Goal: Information Seeking & Learning: Learn about a topic

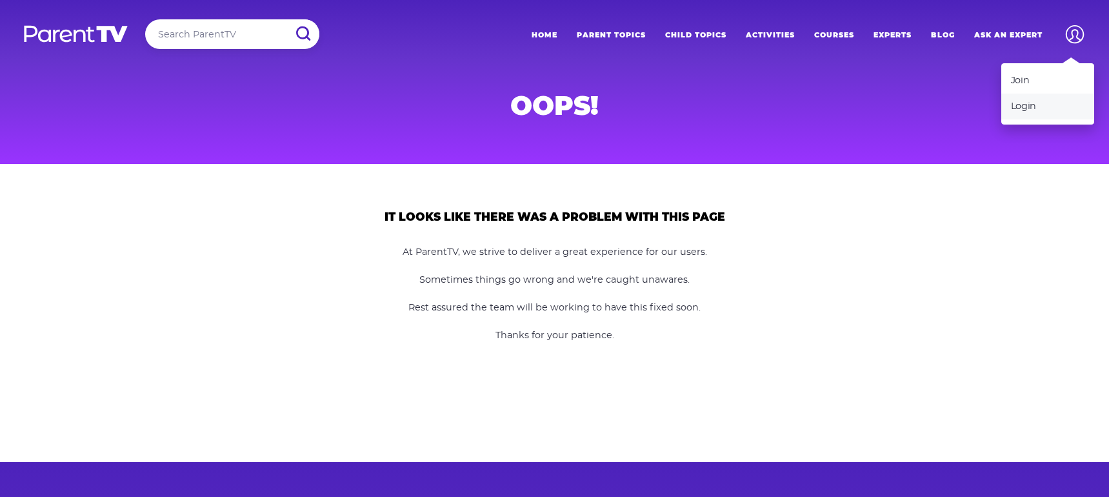
click at [1020, 108] on link "Login" at bounding box center [1048, 107] width 93 height 26
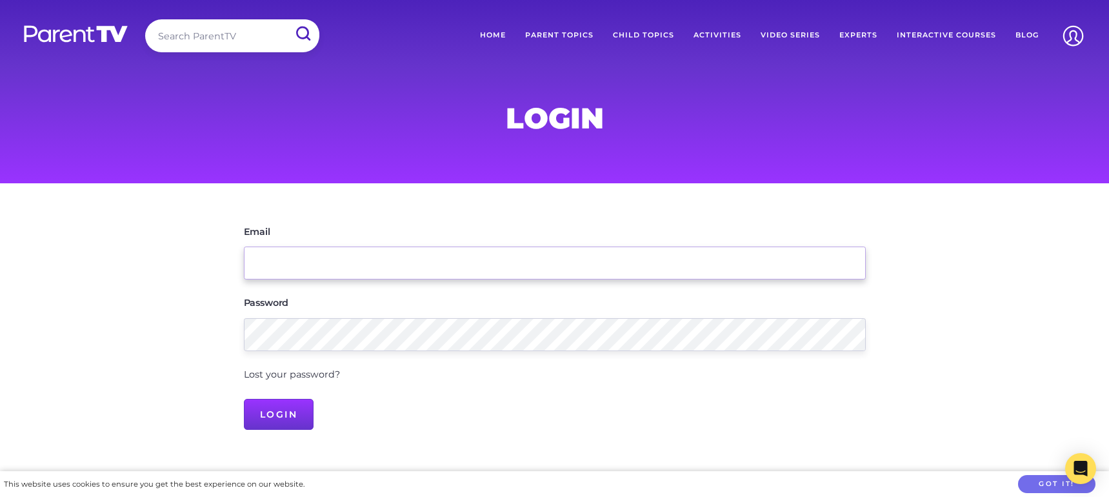
click at [385, 259] on input "Email" at bounding box center [555, 263] width 622 height 33
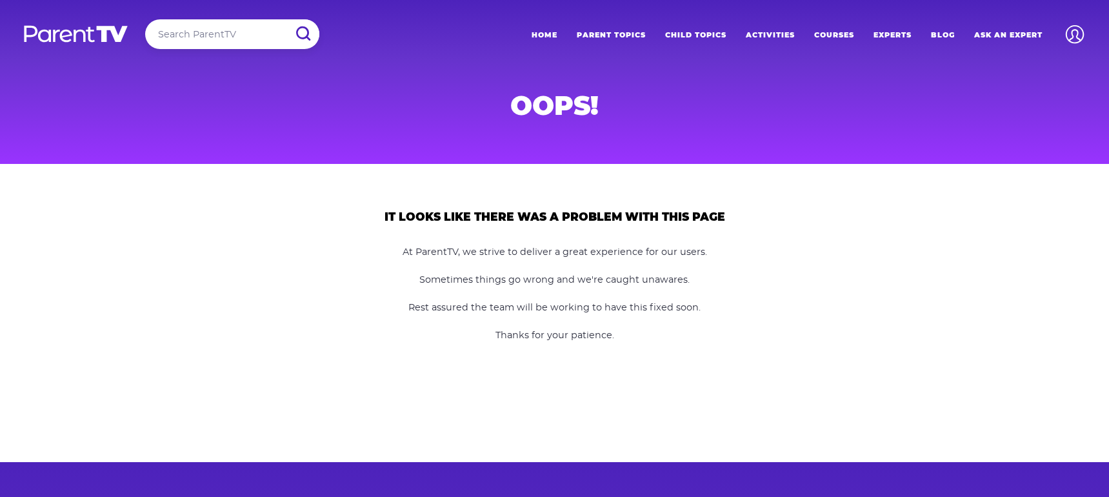
click at [176, 28] on input "search" at bounding box center [232, 34] width 174 height 30
type input "boys"
click at [286, 19] on input "submit" at bounding box center [303, 33] width 34 height 29
